Goal: Information Seeking & Learning: Understand process/instructions

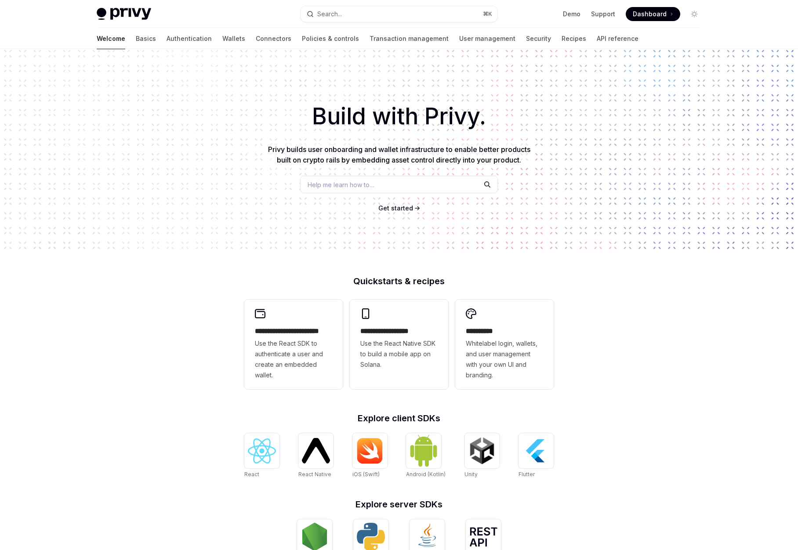
scroll to position [65, 0]
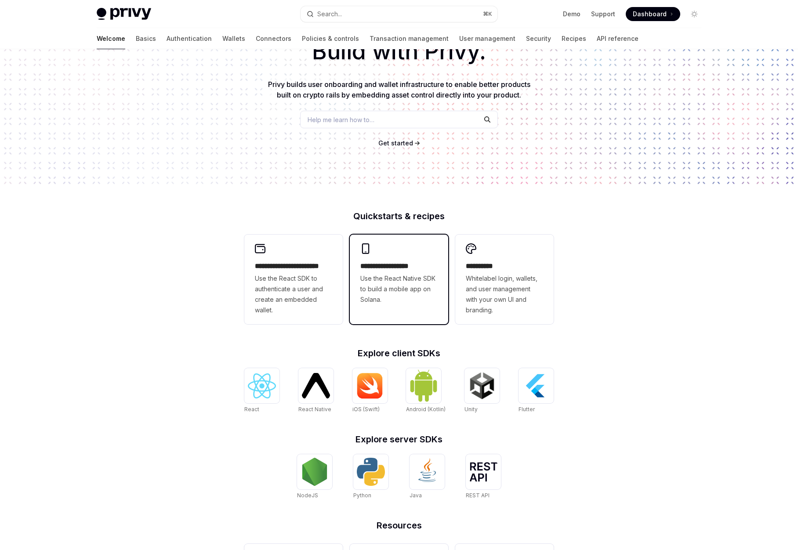
click at [377, 274] on span "Use the React Native SDK to build a mobile app on Solana." at bounding box center [398, 289] width 77 height 32
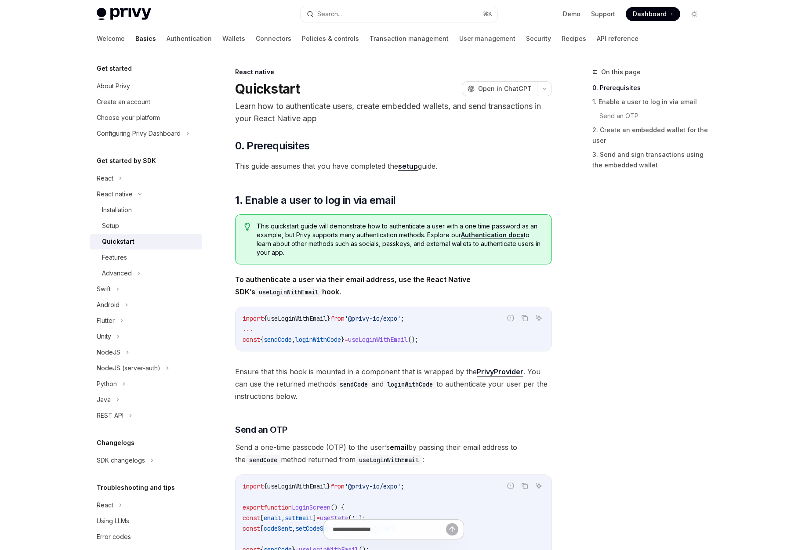
click at [483, 231] on link "Authentication docs" at bounding box center [492, 235] width 63 height 8
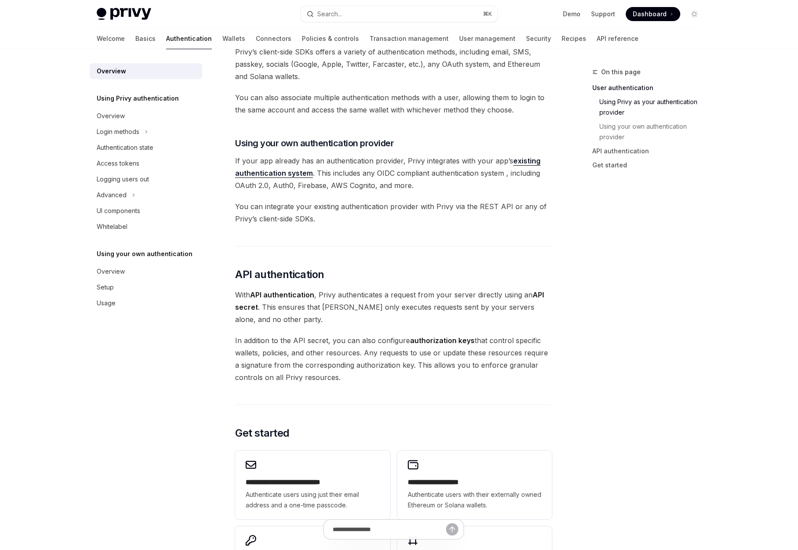
scroll to position [379, 0]
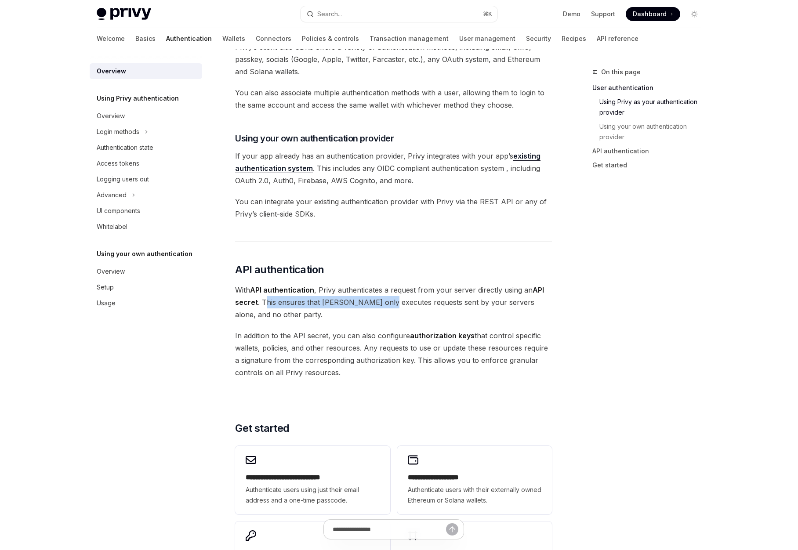
drag, startPoint x: 263, startPoint y: 302, endPoint x: 381, endPoint y: 301, distance: 118.2
click at [381, 301] on span "With API authentication , Privy authenticates a request from your server direct…" at bounding box center [393, 302] width 317 height 37
click at [367, 312] on span "With API authentication , Privy authenticates a request from your server direct…" at bounding box center [393, 302] width 317 height 37
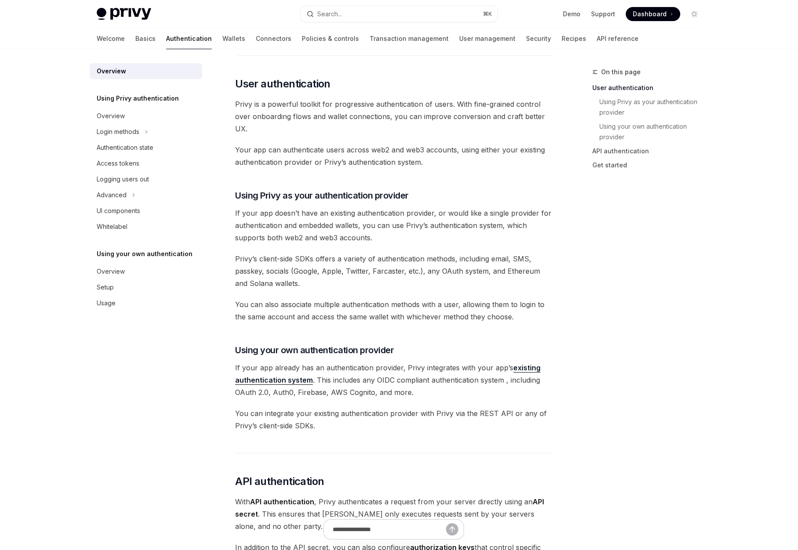
scroll to position [168, 0]
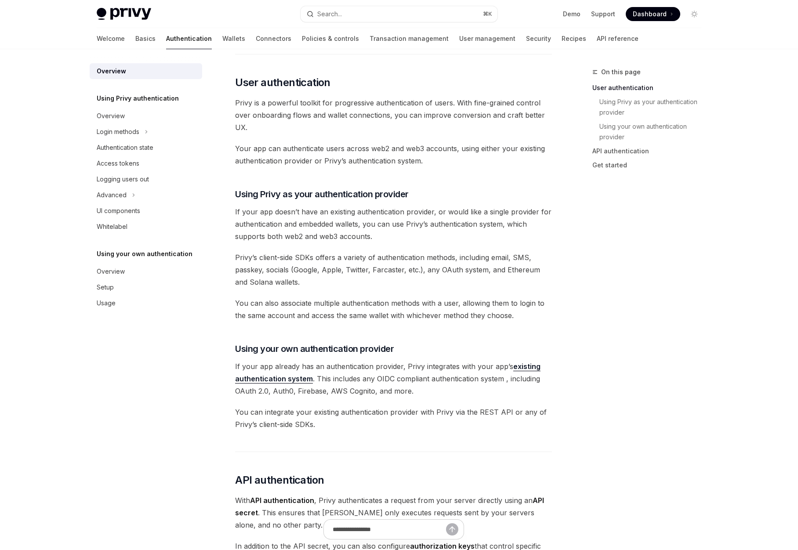
click at [264, 383] on link "existing authentication system" at bounding box center [387, 373] width 305 height 22
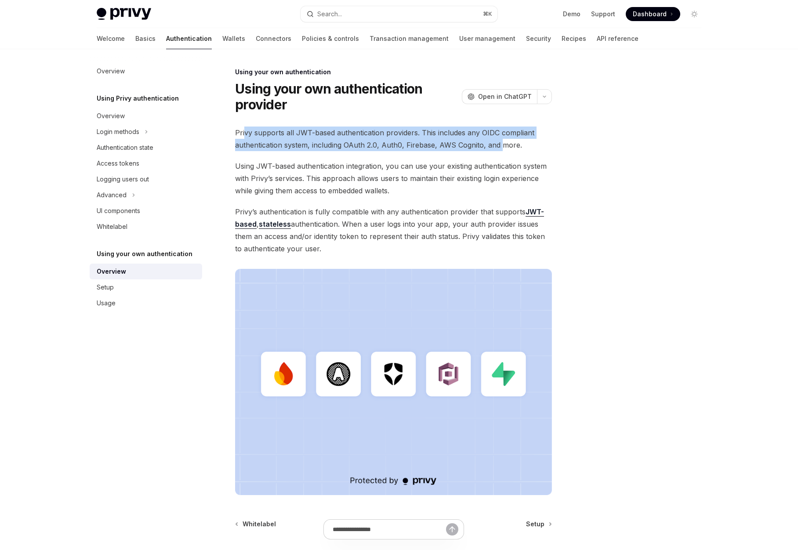
drag, startPoint x: 265, startPoint y: 130, endPoint x: 502, endPoint y: 142, distance: 237.6
click at [502, 142] on span "Privy supports all JWT-based authentication providers. This includes any OIDC c…" at bounding box center [393, 139] width 317 height 25
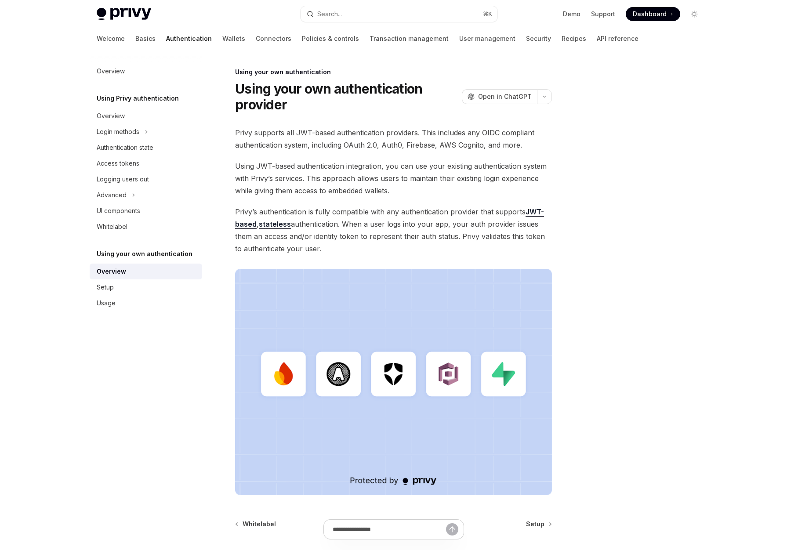
click at [241, 170] on span "Using JWT-based authentication integration, you can use your existing authentic…" at bounding box center [393, 178] width 317 height 37
drag, startPoint x: 250, startPoint y: 169, endPoint x: 464, endPoint y: 169, distance: 213.6
click at [464, 169] on span "Using JWT-based authentication integration, you can use your existing authentic…" at bounding box center [393, 178] width 317 height 37
click at [465, 179] on span "Using JWT-based authentication integration, you can use your existing authentic…" at bounding box center [393, 178] width 317 height 37
drag, startPoint x: 243, startPoint y: 192, endPoint x: 349, endPoint y: 191, distance: 105.9
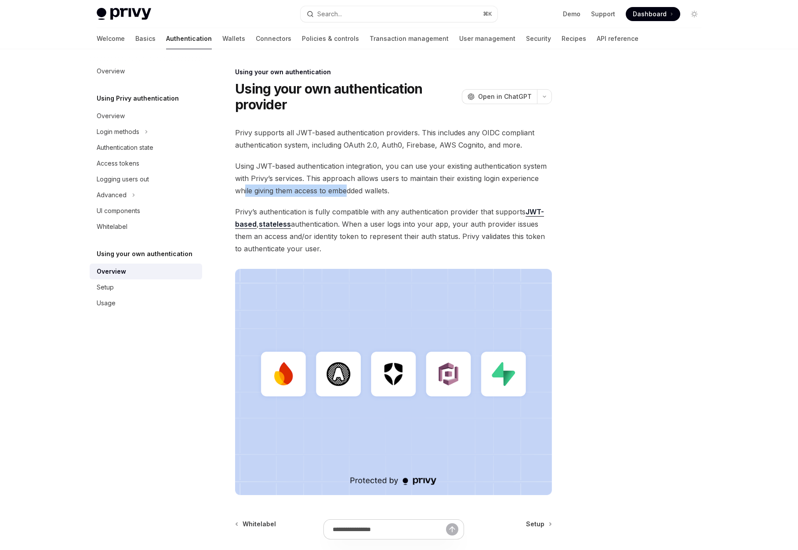
click at [349, 191] on span "Using JWT-based authentication integration, you can use your existing authentic…" at bounding box center [393, 178] width 317 height 37
click at [348, 206] on span "Privy’s authentication is fully compatible with any authentication provider tha…" at bounding box center [393, 230] width 317 height 49
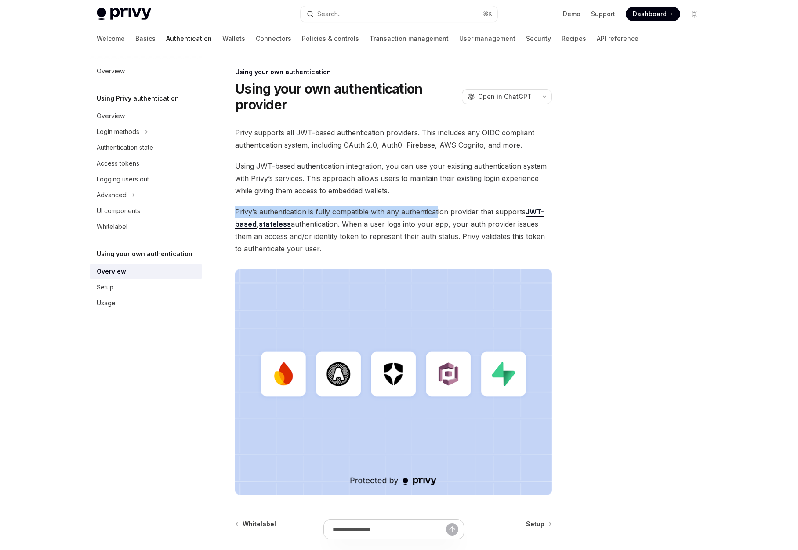
drag, startPoint x: 235, startPoint y: 211, endPoint x: 437, endPoint y: 211, distance: 202.1
click at [437, 211] on span "Privy’s authentication is fully compatible with any authentication provider tha…" at bounding box center [393, 230] width 317 height 49
click at [378, 237] on span "Privy’s authentication is fully compatible with any authentication provider tha…" at bounding box center [393, 230] width 317 height 49
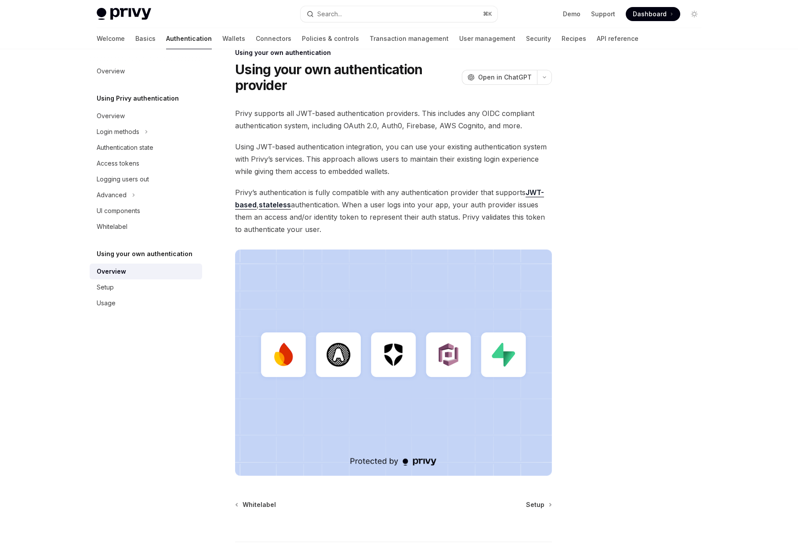
scroll to position [18, 0]
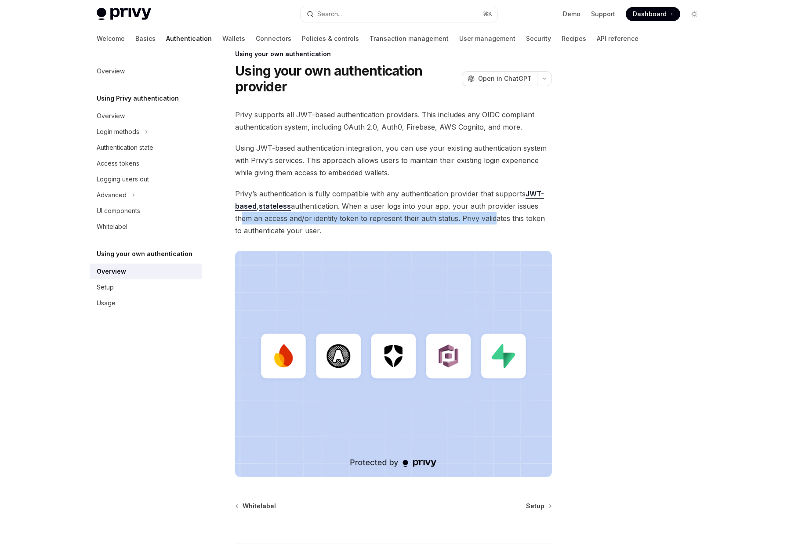
drag, startPoint x: 239, startPoint y: 218, endPoint x: 489, endPoint y: 221, distance: 250.5
click at [489, 221] on span "Privy’s authentication is fully compatible with any authentication provider tha…" at bounding box center [393, 212] width 317 height 49
click at [461, 229] on span "Privy’s authentication is fully compatible with any authentication provider tha…" at bounding box center [393, 212] width 317 height 49
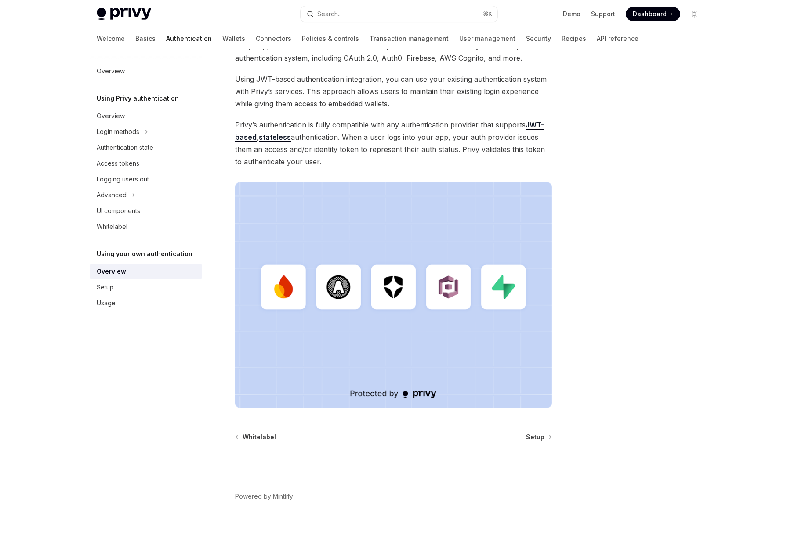
click at [552, 444] on div "Using your own authentication Using your own authentication provider OpenAI Ope…" at bounding box center [311, 265] width 485 height 570
click at [544, 440] on link "Setup" at bounding box center [538, 437] width 25 height 9
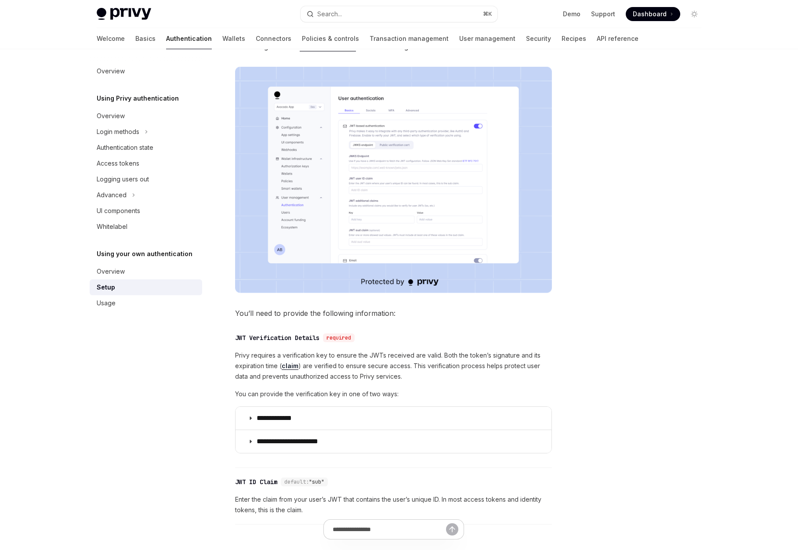
scroll to position [230, 0]
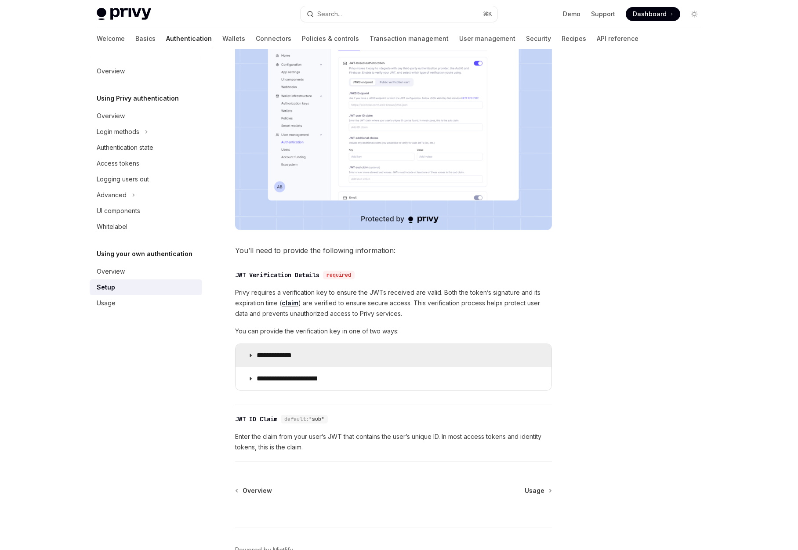
click at [290, 364] on summary "**********" at bounding box center [394, 355] width 316 height 23
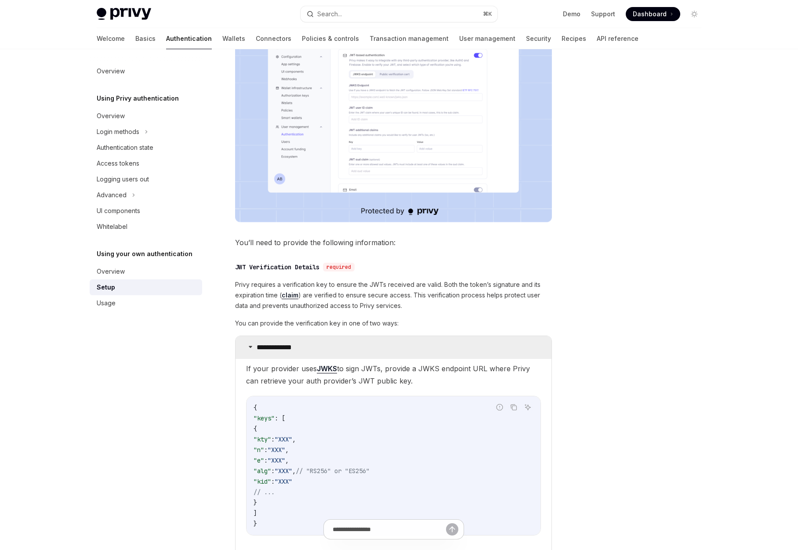
scroll to position [239, 0]
click at [291, 345] on p "**********" at bounding box center [283, 346] width 52 height 9
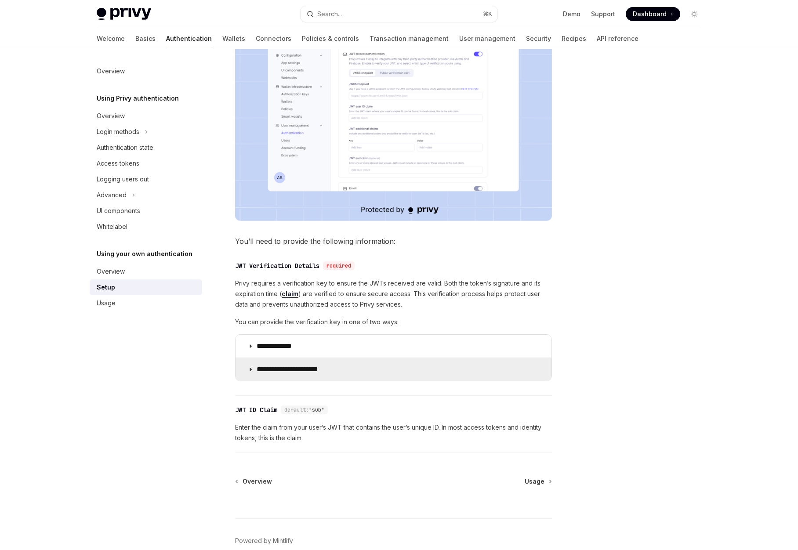
click at [286, 370] on p "**********" at bounding box center [295, 369] width 76 height 9
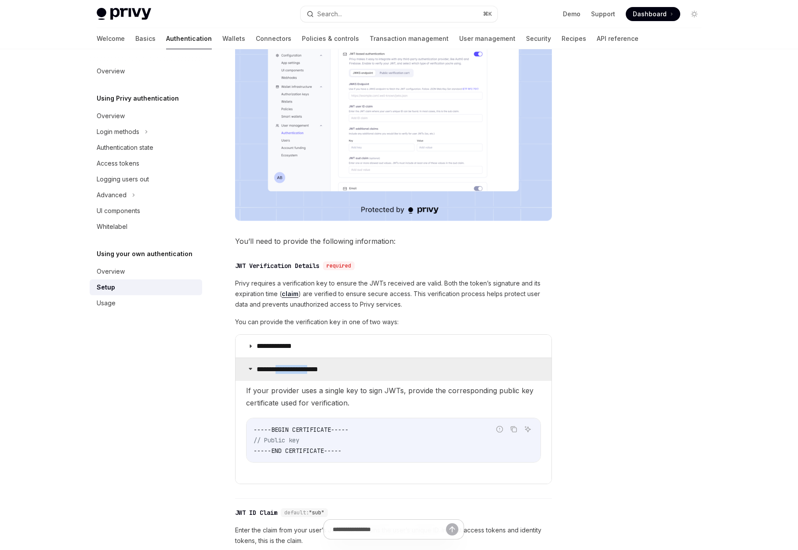
click at [286, 370] on p "**********" at bounding box center [295, 369] width 76 height 9
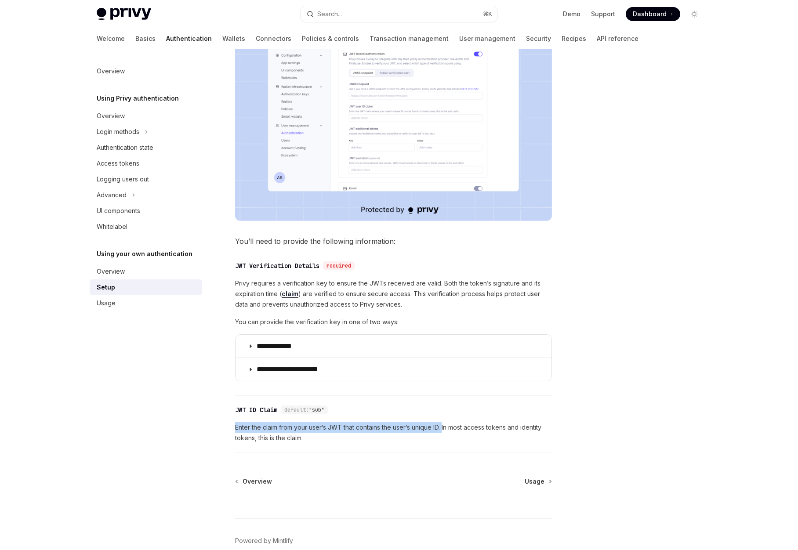
drag, startPoint x: 236, startPoint y: 425, endPoint x: 445, endPoint y: 428, distance: 208.7
click at [445, 428] on span "Enter the claim from your user’s JWT that contains the user’s unique ID. In mos…" at bounding box center [393, 432] width 317 height 21
drag, startPoint x: 439, startPoint y: 441, endPoint x: 518, endPoint y: 483, distance: 90.2
click at [442, 442] on span "Enter the claim from your user’s JWT that contains the user’s unique ID. In mos…" at bounding box center [393, 432] width 317 height 21
click at [533, 482] on span "Usage" at bounding box center [535, 481] width 20 height 9
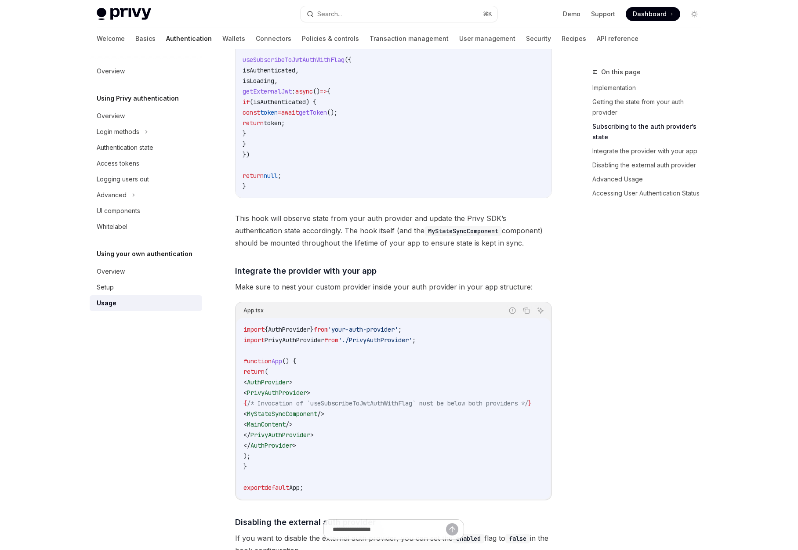
scroll to position [446, 0]
click at [145, 18] on img at bounding box center [124, 14] width 54 height 12
type textarea "*"
